Goal: Navigation & Orientation: Go to known website

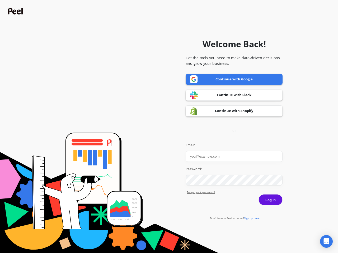
click at [326, 242] on icon "Open Intercom Messenger" at bounding box center [327, 242] width 6 height 6
